Goal: Navigation & Orientation: Find specific page/section

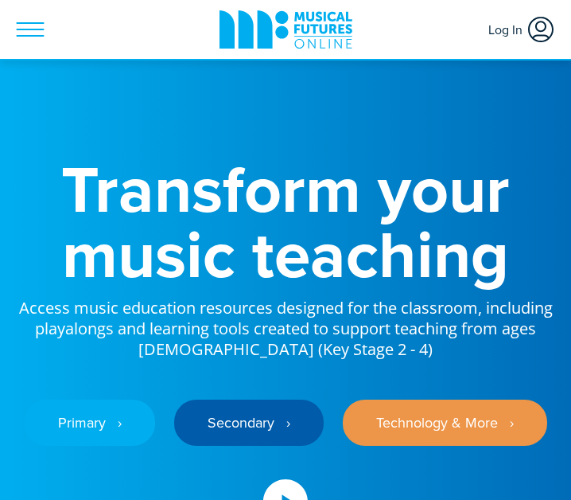
click at [535, 29] on icon at bounding box center [541, 29] width 29 height 29
